Goal: Task Accomplishment & Management: Use online tool/utility

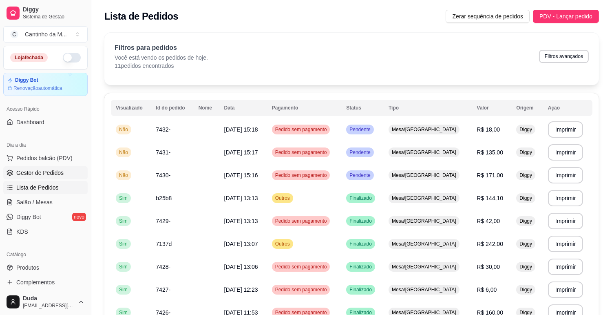
click at [35, 173] on span "Gestor de Pedidos" at bounding box center [39, 172] width 47 height 8
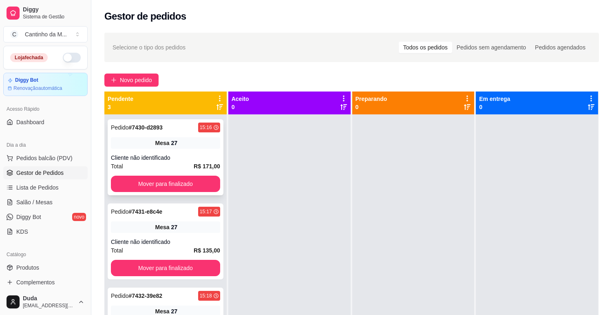
click at [150, 125] on strong "# 7430-d2893" at bounding box center [146, 127] width 34 height 7
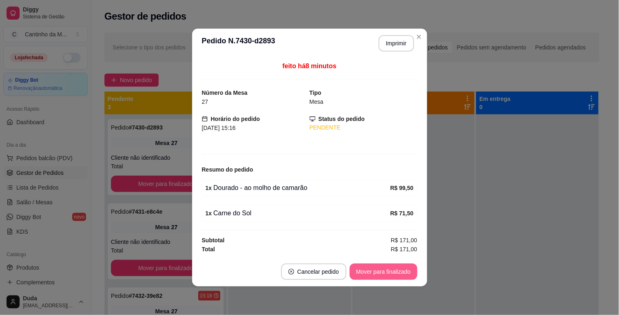
click at [378, 270] on button "Mover para finalizado" at bounding box center [384, 271] width 68 height 16
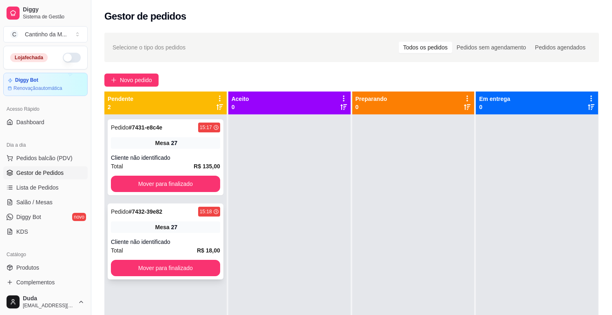
click at [153, 217] on div "Pedido # 7432-39e82 15:18 Mesa 27 Cliente não identificado Total R$ 18,00 Mover…" at bounding box center [166, 241] width 116 height 76
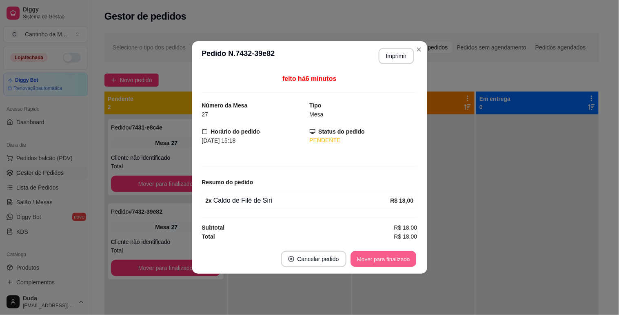
click at [360, 257] on button "Mover para finalizado" at bounding box center [383, 259] width 66 height 16
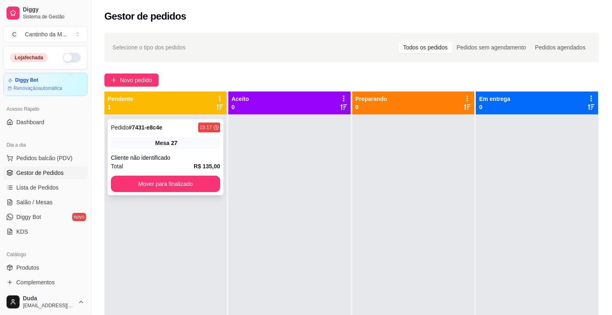
click at [157, 124] on strong "# 7431-e8c4e" at bounding box center [146, 127] width 34 height 7
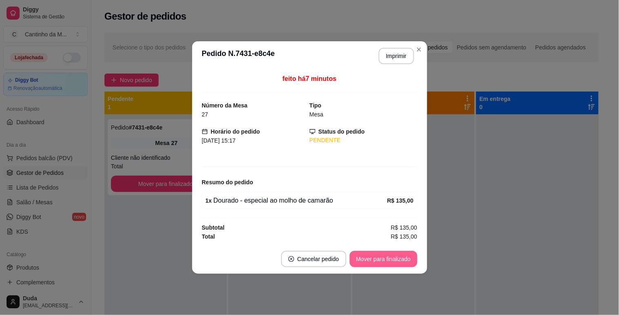
click at [376, 264] on button "Mover para finalizado" at bounding box center [384, 258] width 68 height 16
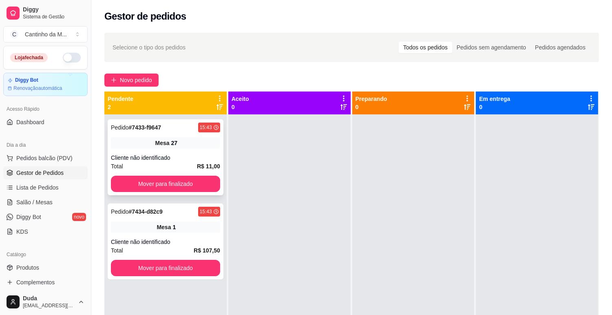
click at [148, 125] on strong "# 7433-f9647" at bounding box center [145, 127] width 32 height 7
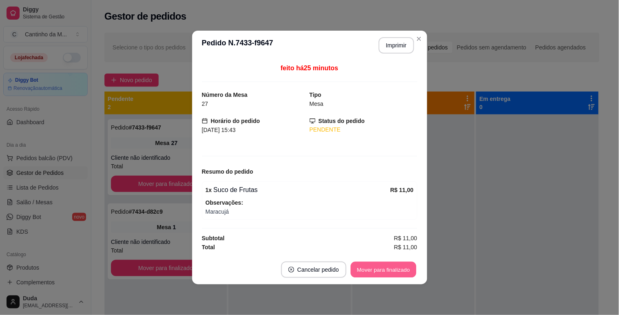
click at [379, 269] on button "Mover para finalizado" at bounding box center [383, 269] width 66 height 16
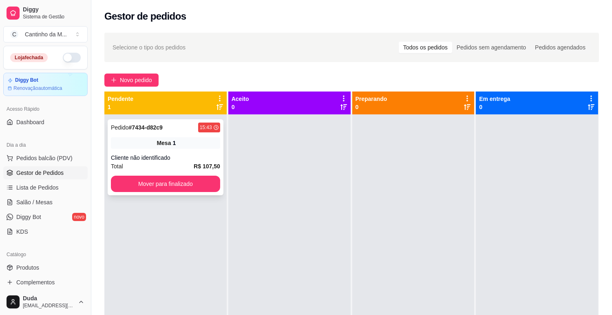
click at [152, 126] on strong "# 7434-d82c9" at bounding box center [146, 127] width 34 height 7
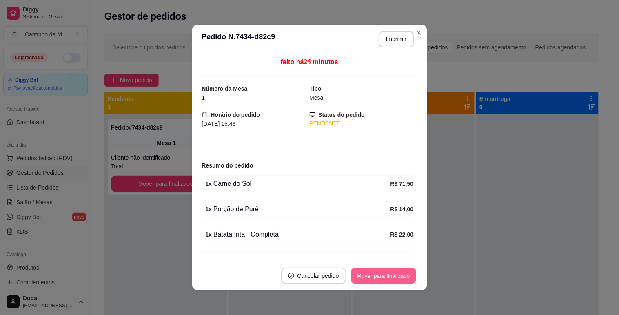
click at [382, 275] on button "Mover para finalizado" at bounding box center [383, 276] width 66 height 16
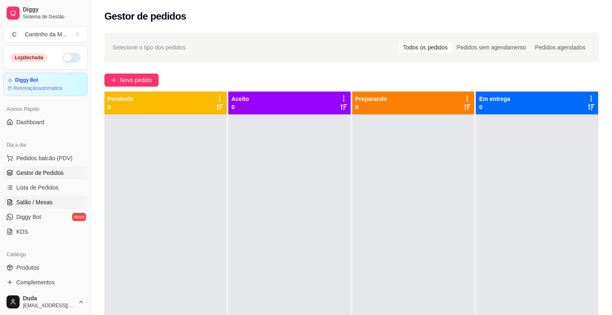
click at [33, 199] on span "Salão / Mesas" at bounding box center [34, 202] width 36 height 8
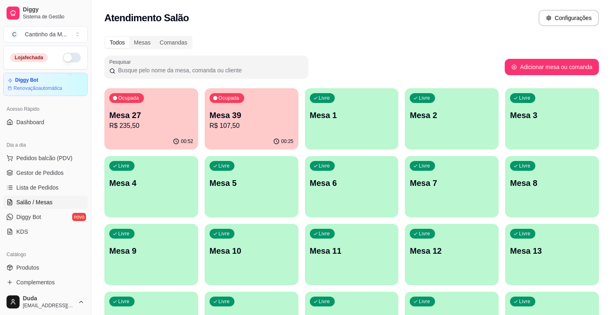
click at [129, 122] on p "R$ 235,50" at bounding box center [151, 126] width 84 height 10
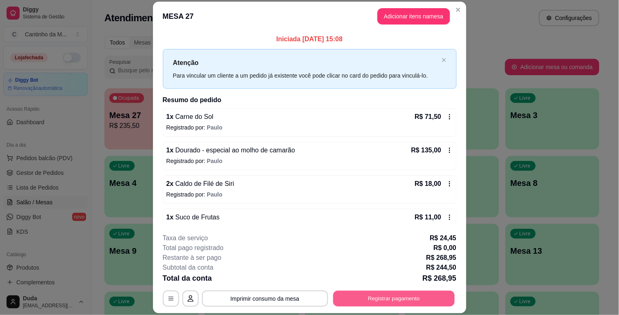
click at [381, 297] on button "Registrar pagamento" at bounding box center [394, 298] width 122 height 16
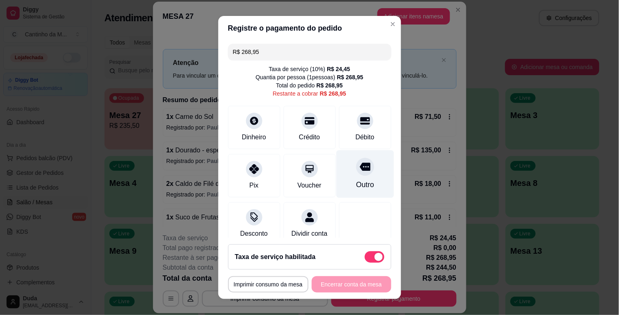
click at [359, 177] on div "Outro" at bounding box center [365, 174] width 58 height 48
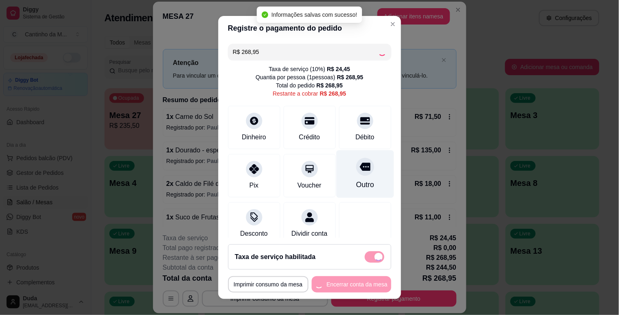
type input "R$ 0,00"
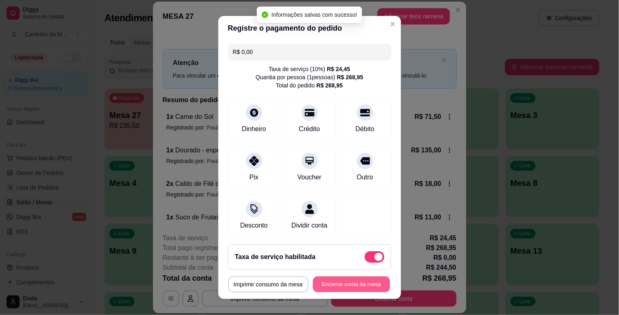
click at [349, 282] on button "Encerrar conta da mesa" at bounding box center [351, 284] width 77 height 16
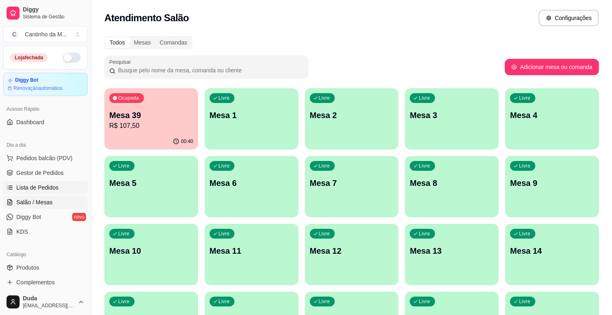
click at [24, 185] on span "Lista de Pedidos" at bounding box center [37, 187] width 42 height 8
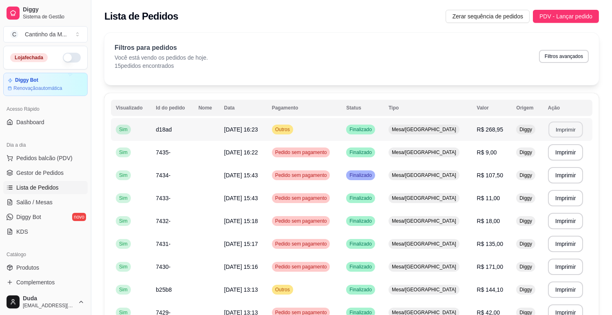
click at [555, 132] on button "Imprimir" at bounding box center [566, 130] width 34 height 16
click at [51, 173] on span "Gestor de Pedidos" at bounding box center [39, 172] width 47 height 8
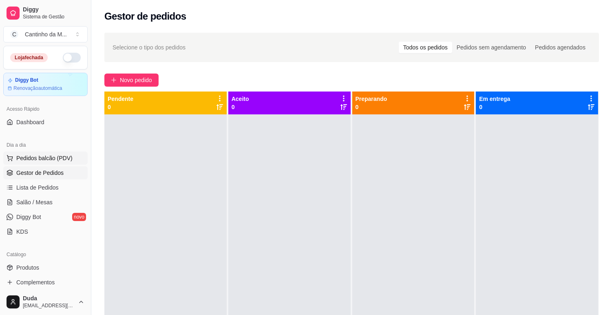
drag, startPoint x: 47, startPoint y: 164, endPoint x: 51, endPoint y: 154, distance: 10.9
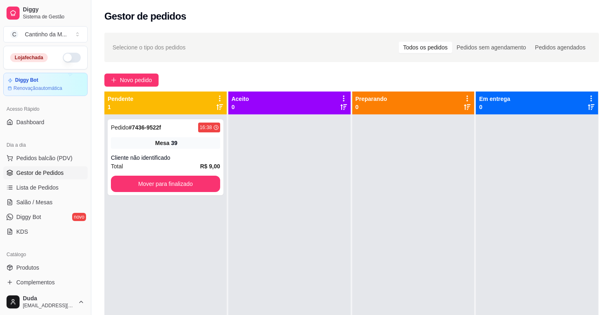
drag, startPoint x: 51, startPoint y: 154, endPoint x: 330, endPoint y: 198, distance: 281.6
click at [330, 198] on div at bounding box center [289, 271] width 122 height 315
click at [150, 187] on button "Mover para finalizado" at bounding box center [166, 184] width 106 height 16
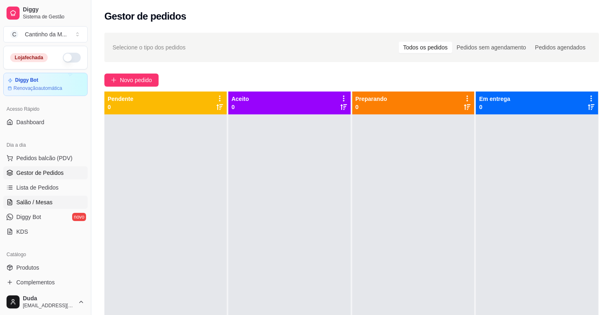
click at [43, 202] on span "Salão / Mesas" at bounding box center [34, 202] width 36 height 8
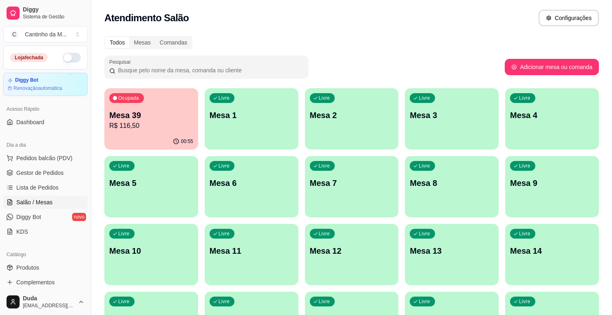
click at [119, 125] on p "R$ 116,50" at bounding box center [151, 126] width 84 height 10
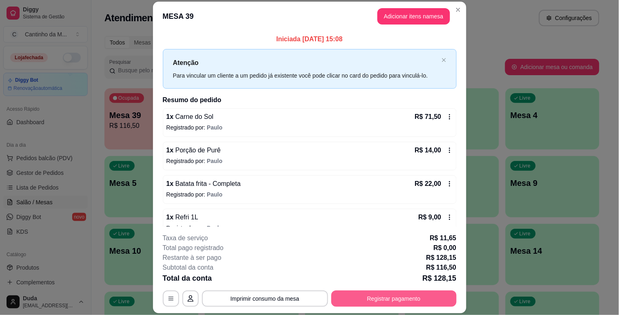
click at [363, 301] on button "Registrar pagamento" at bounding box center [393, 298] width 125 height 16
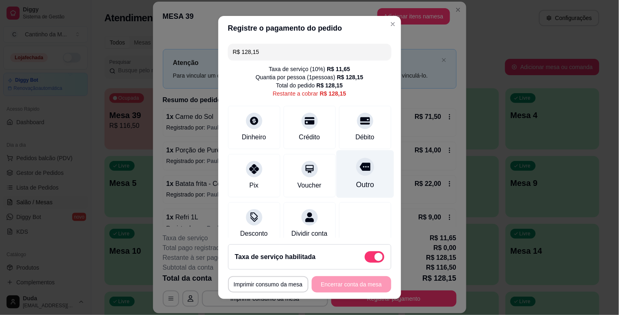
click at [356, 180] on div "Outro" at bounding box center [365, 184] width 18 height 11
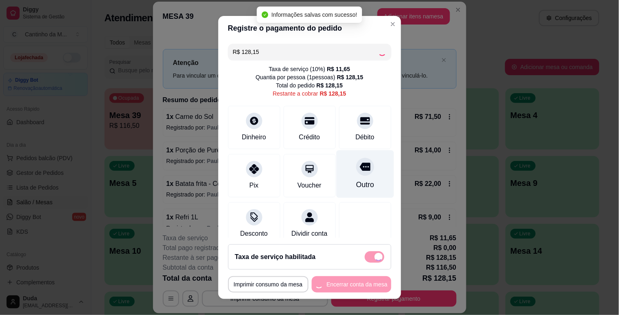
type input "R$ 0,00"
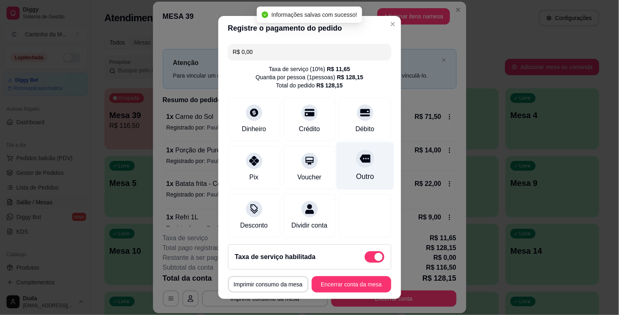
click at [351, 170] on div "Outro" at bounding box center [365, 166] width 58 height 48
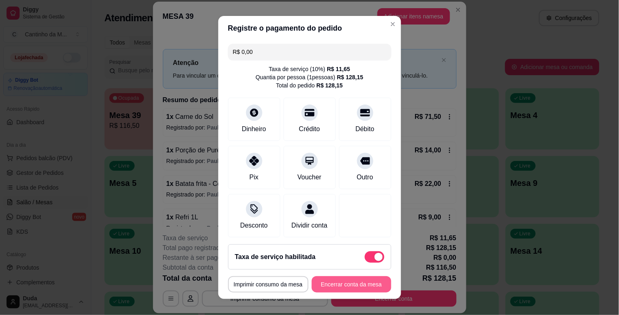
click at [335, 281] on button "Encerrar conta da mesa" at bounding box center [352, 284] width 80 height 16
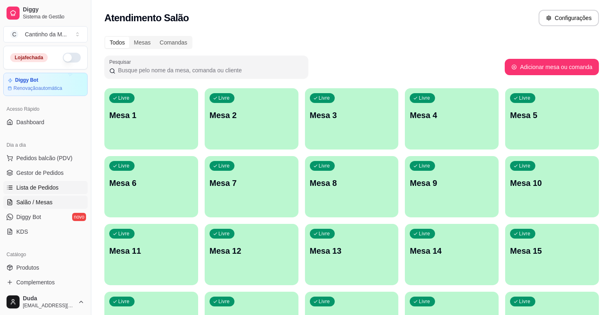
click at [50, 182] on link "Lista de Pedidos" at bounding box center [45, 187] width 84 height 13
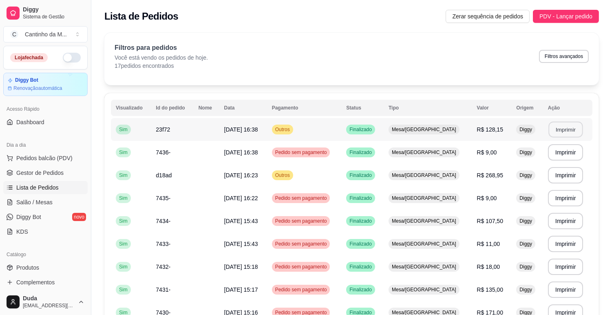
click at [556, 134] on button "Imprimir" at bounding box center [566, 130] width 34 height 16
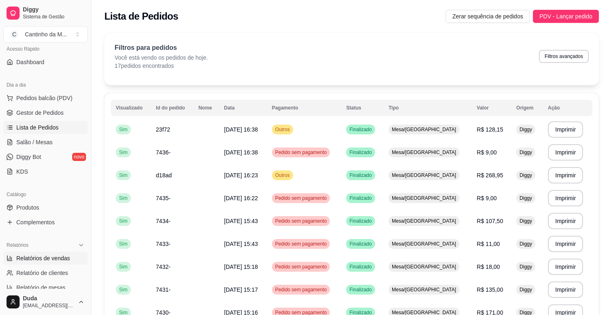
scroll to position [136, 0]
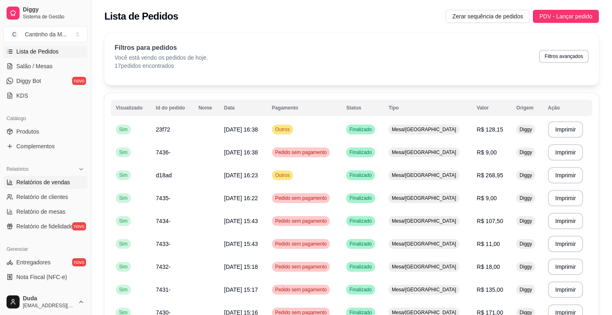
click at [54, 186] on link "Relatórios de vendas" at bounding box center [45, 181] width 84 height 13
select select "ALL"
select select "0"
